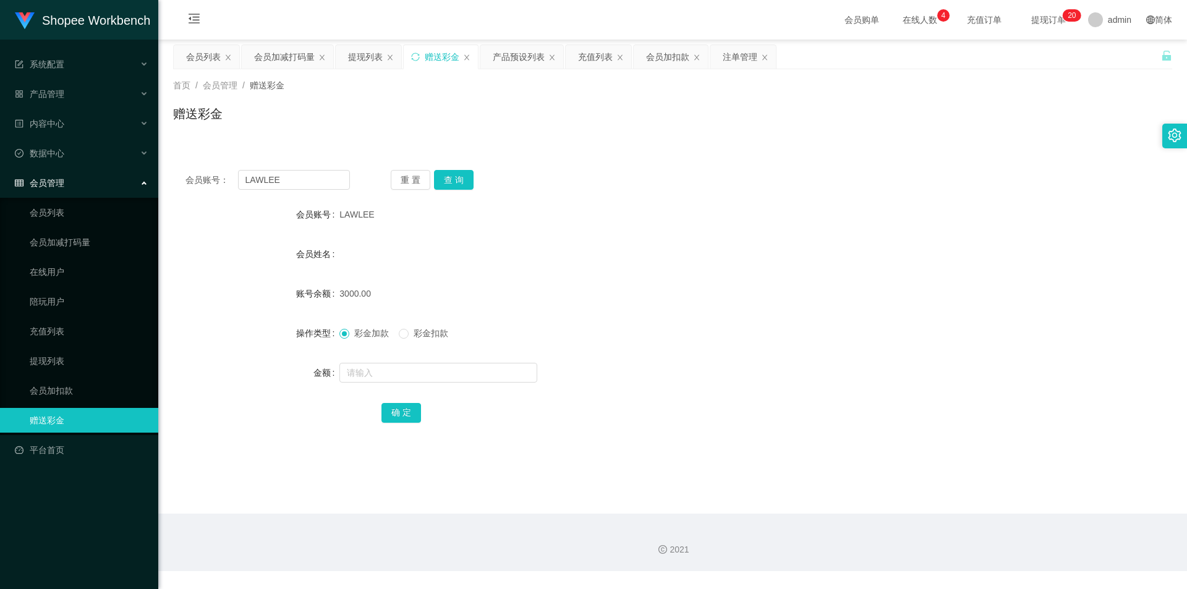
click at [206, 60] on div "会员列表" at bounding box center [203, 56] width 35 height 23
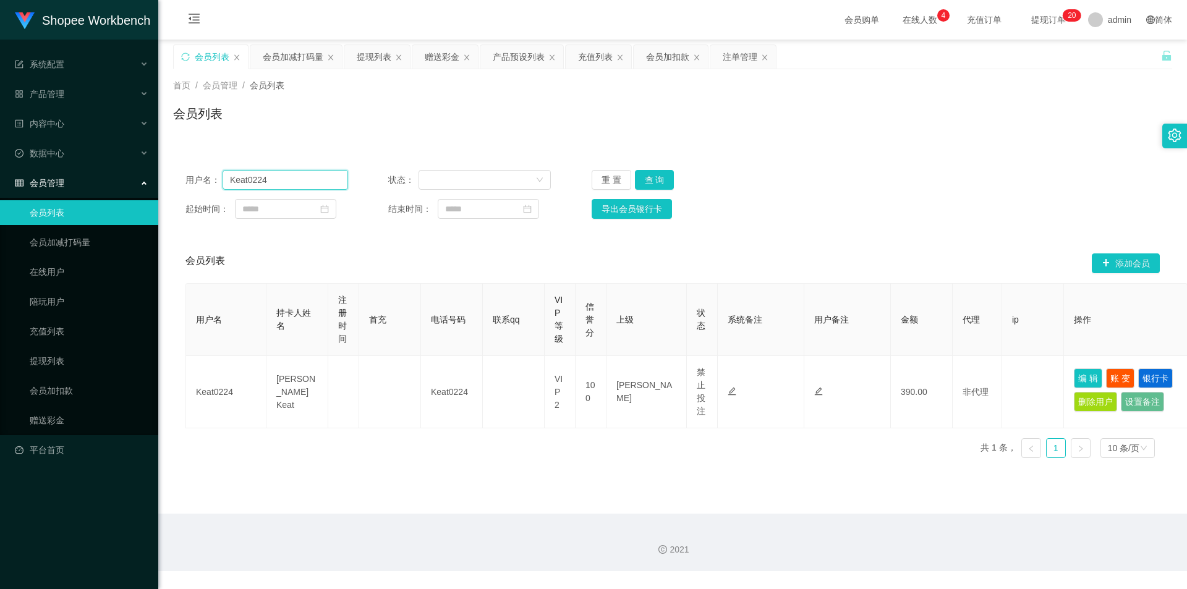
click at [273, 174] on input "Keat0224" at bounding box center [284, 180] width 125 height 20
paste input "Torres110"
type input "Torres110"
click at [662, 180] on button "查 询" at bounding box center [655, 180] width 40 height 20
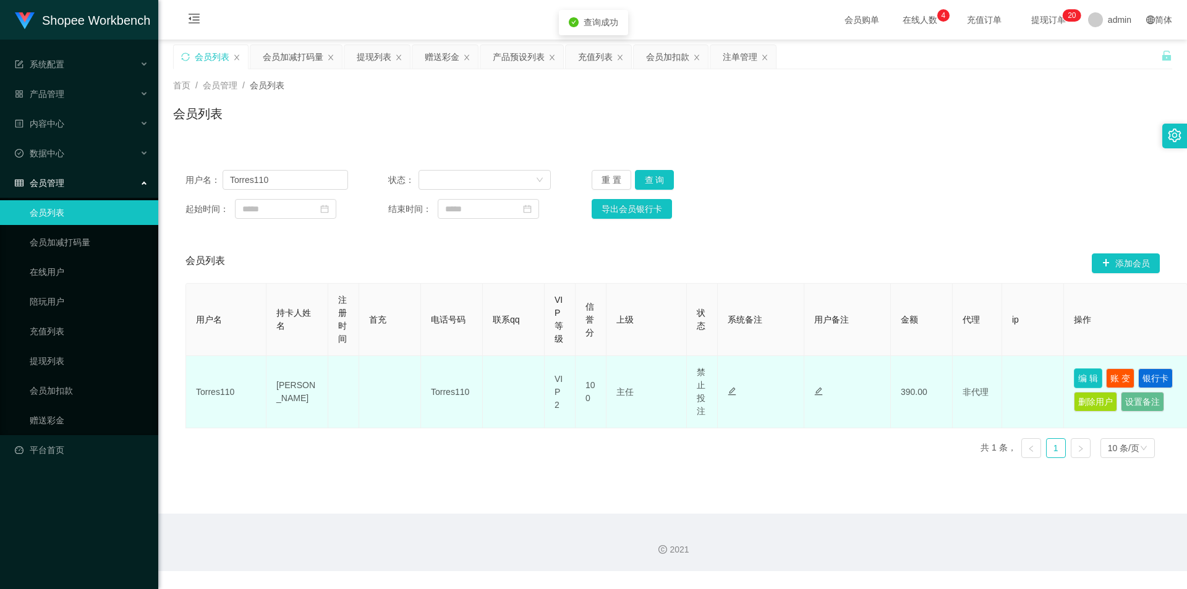
click at [1090, 378] on button "编 辑" at bounding box center [1087, 378] width 28 height 20
type input "Torres110"
type input "[PERSON_NAME]"
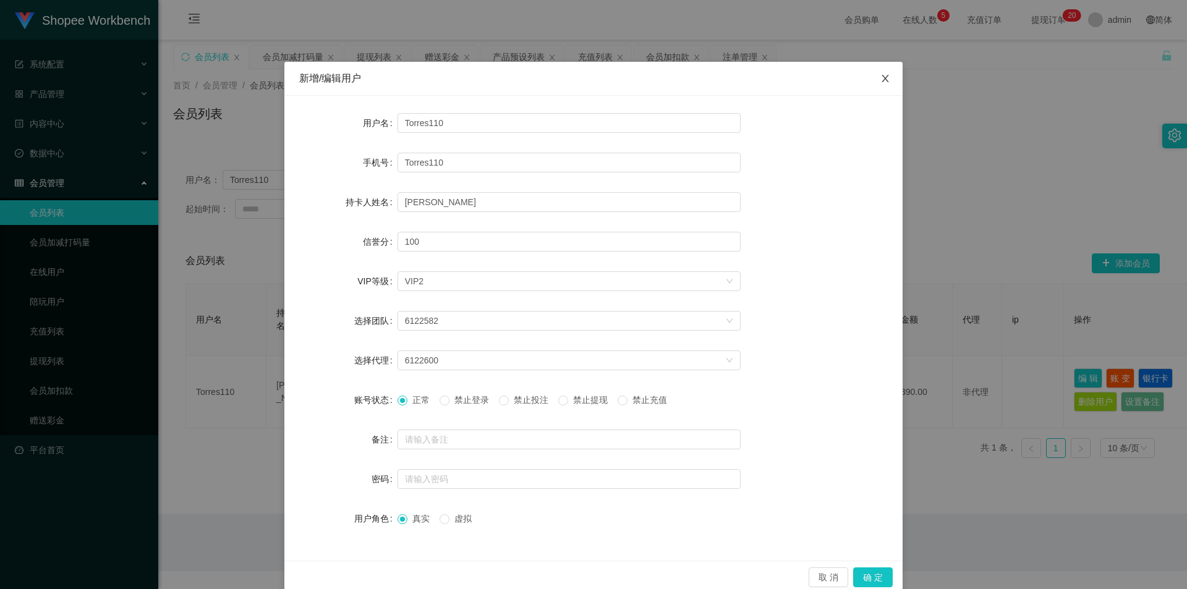
click at [888, 88] on span "Close" at bounding box center [885, 79] width 35 height 35
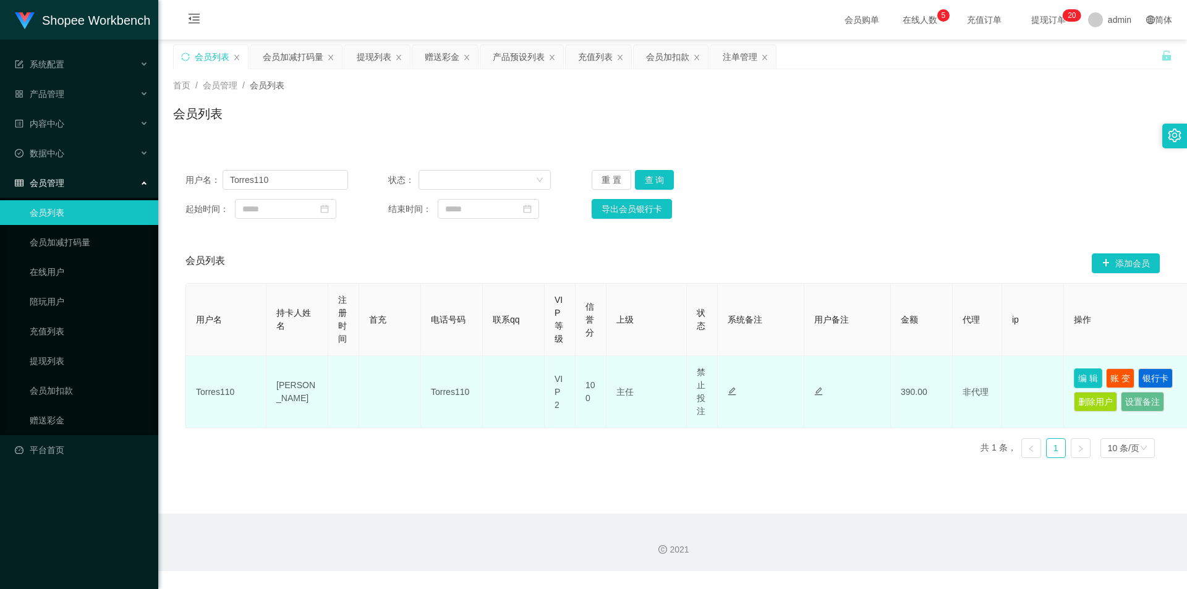
click at [1080, 375] on button "编 辑" at bounding box center [1087, 378] width 28 height 20
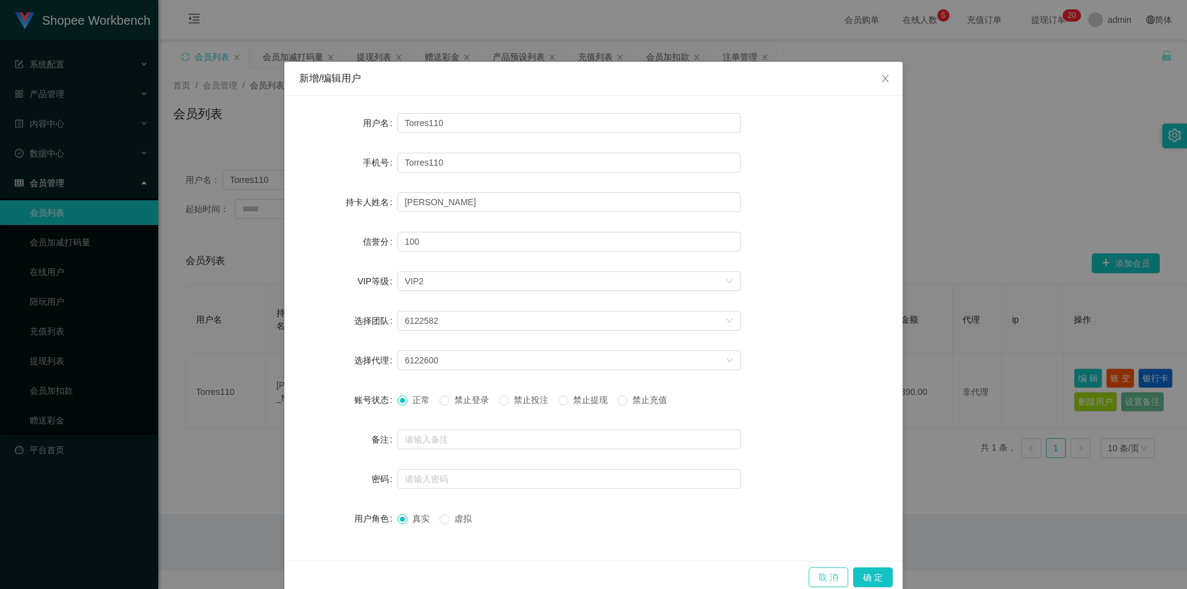
click at [814, 570] on button "取 消" at bounding box center [828, 577] width 40 height 20
